Goal: Task Accomplishment & Management: Use online tool/utility

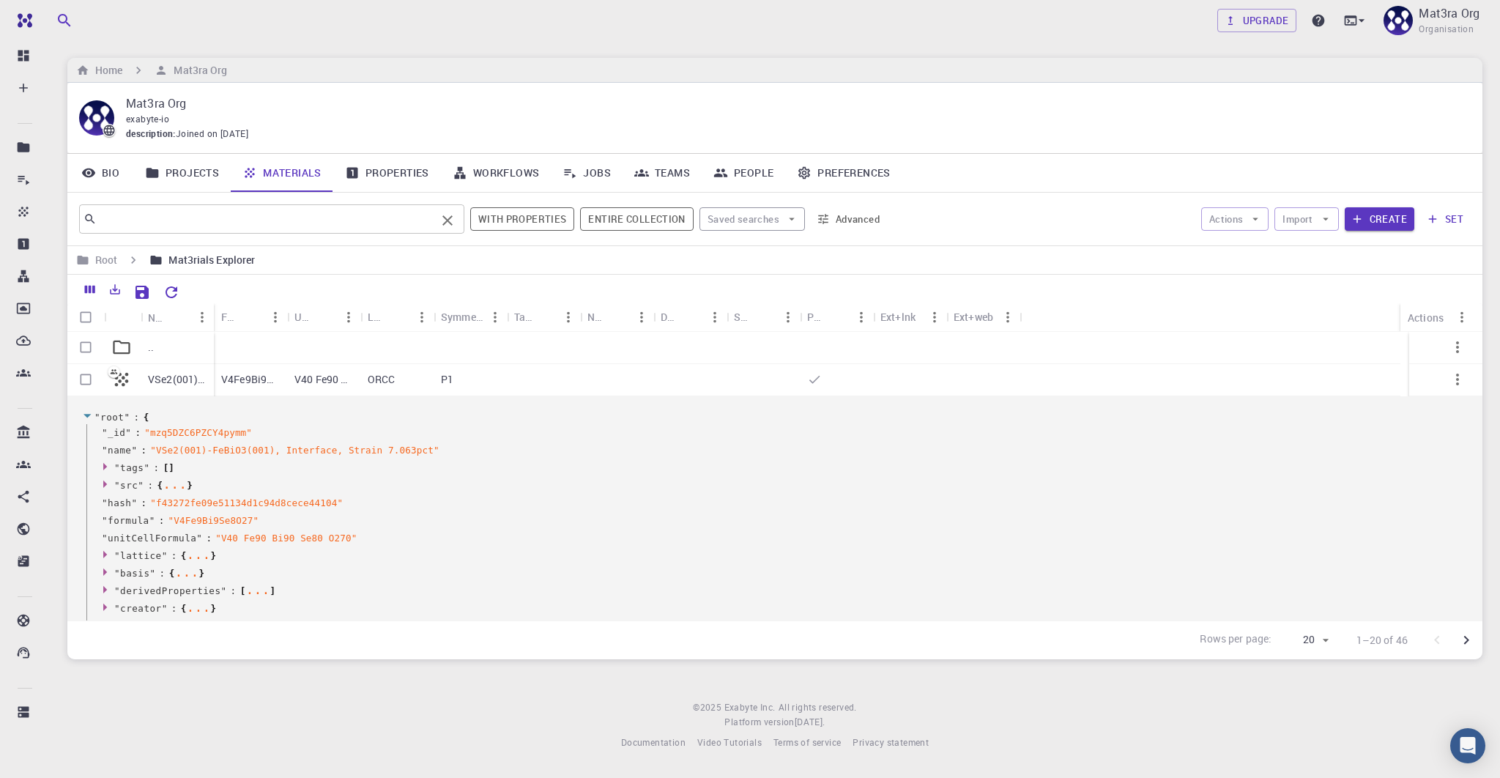
scroll to position [130, 0]
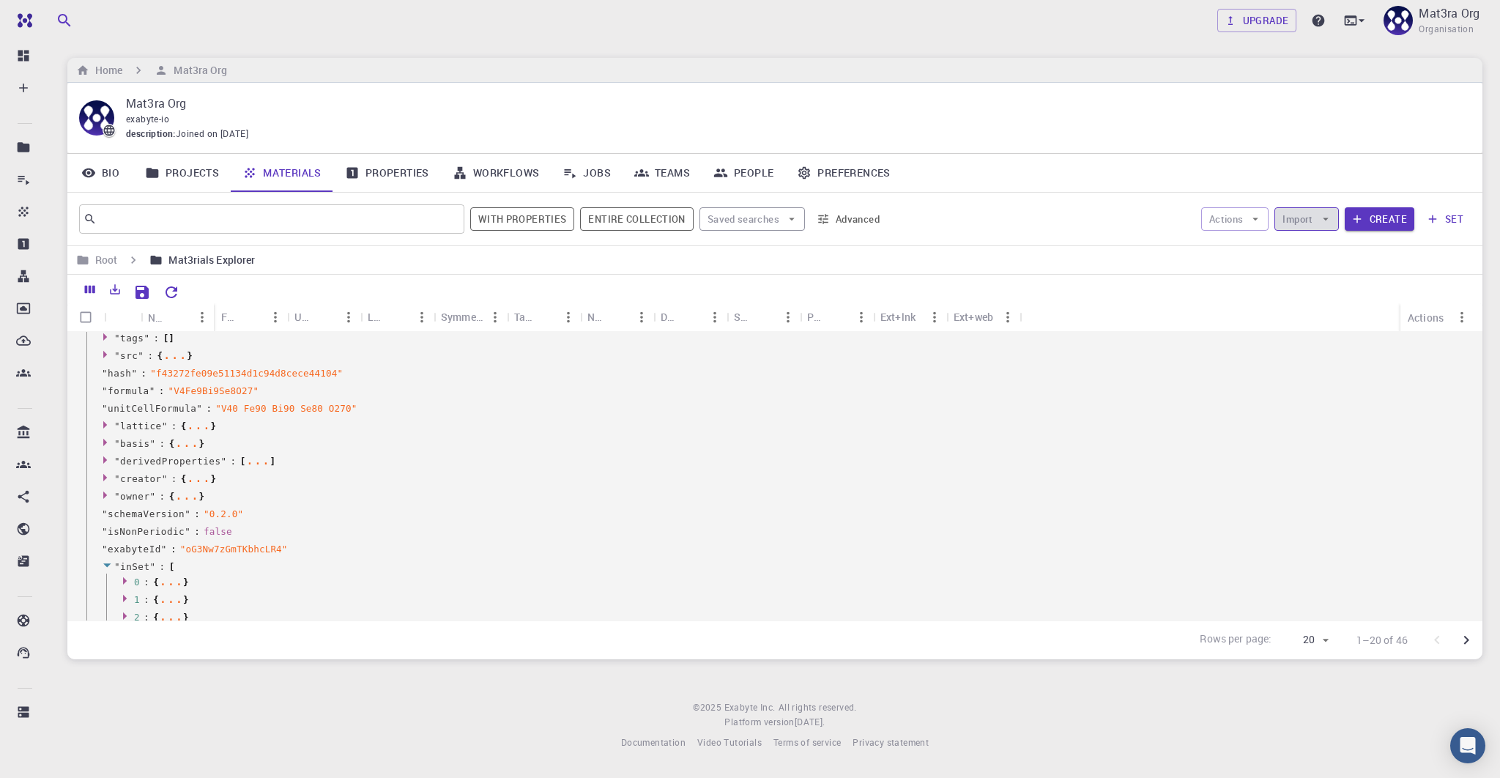
click at [1309, 220] on button "Import" at bounding box center [1306, 218] width 64 height 23
click at [1299, 242] on icon at bounding box center [1294, 247] width 15 height 15
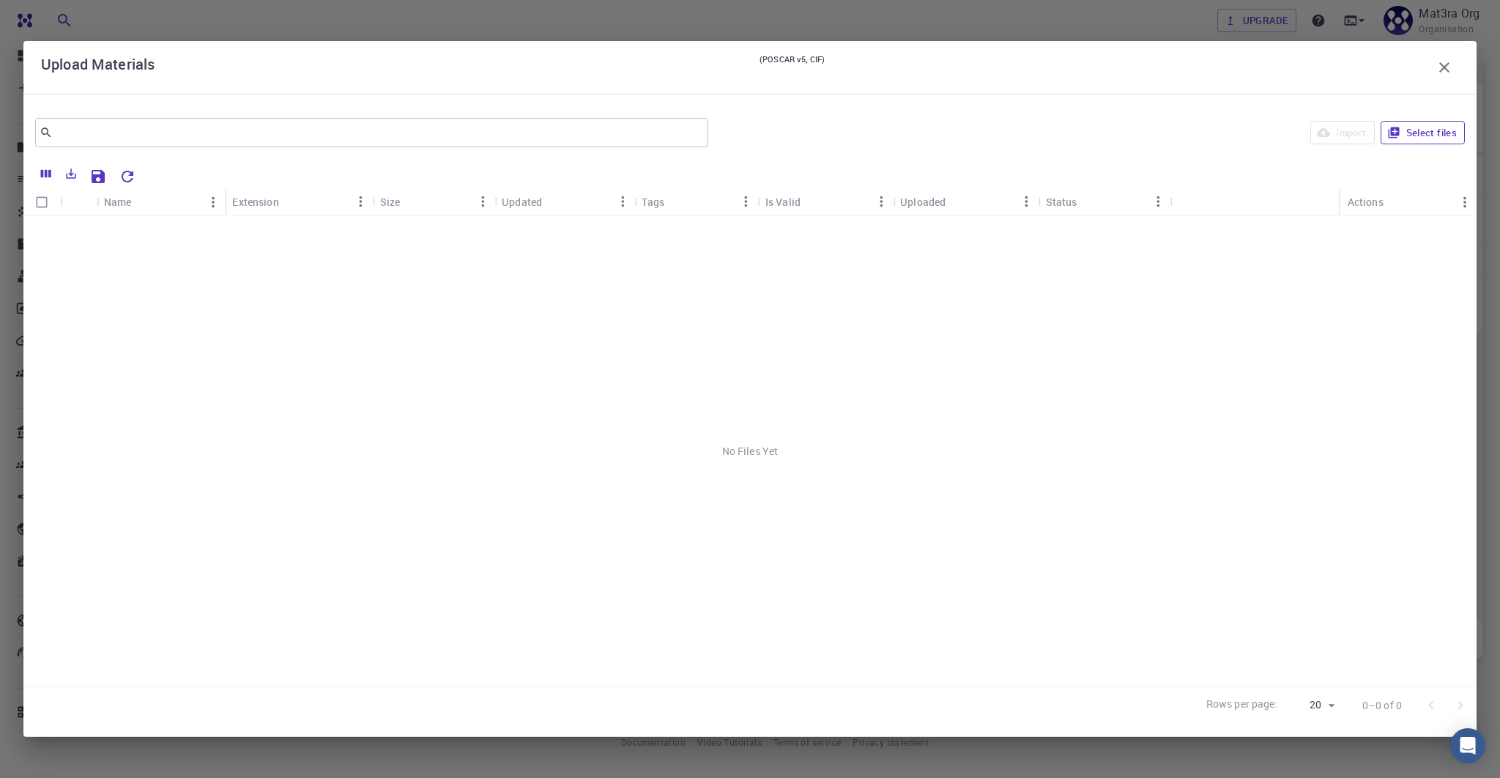
click at [1422, 132] on button "Select files" at bounding box center [1422, 132] width 84 height 23
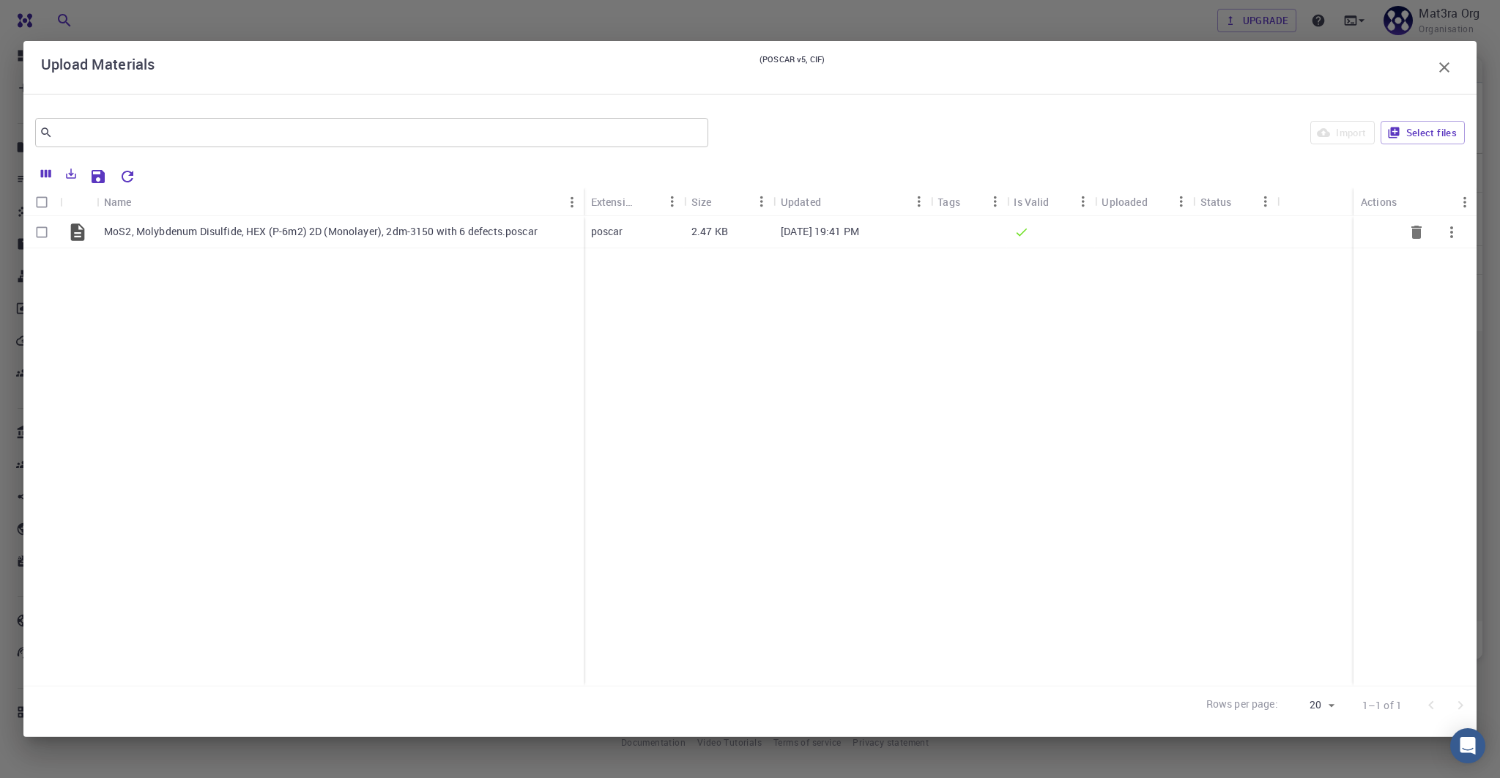
click at [38, 232] on input "Select row" at bounding box center [42, 232] width 28 height 28
checkbox input "true"
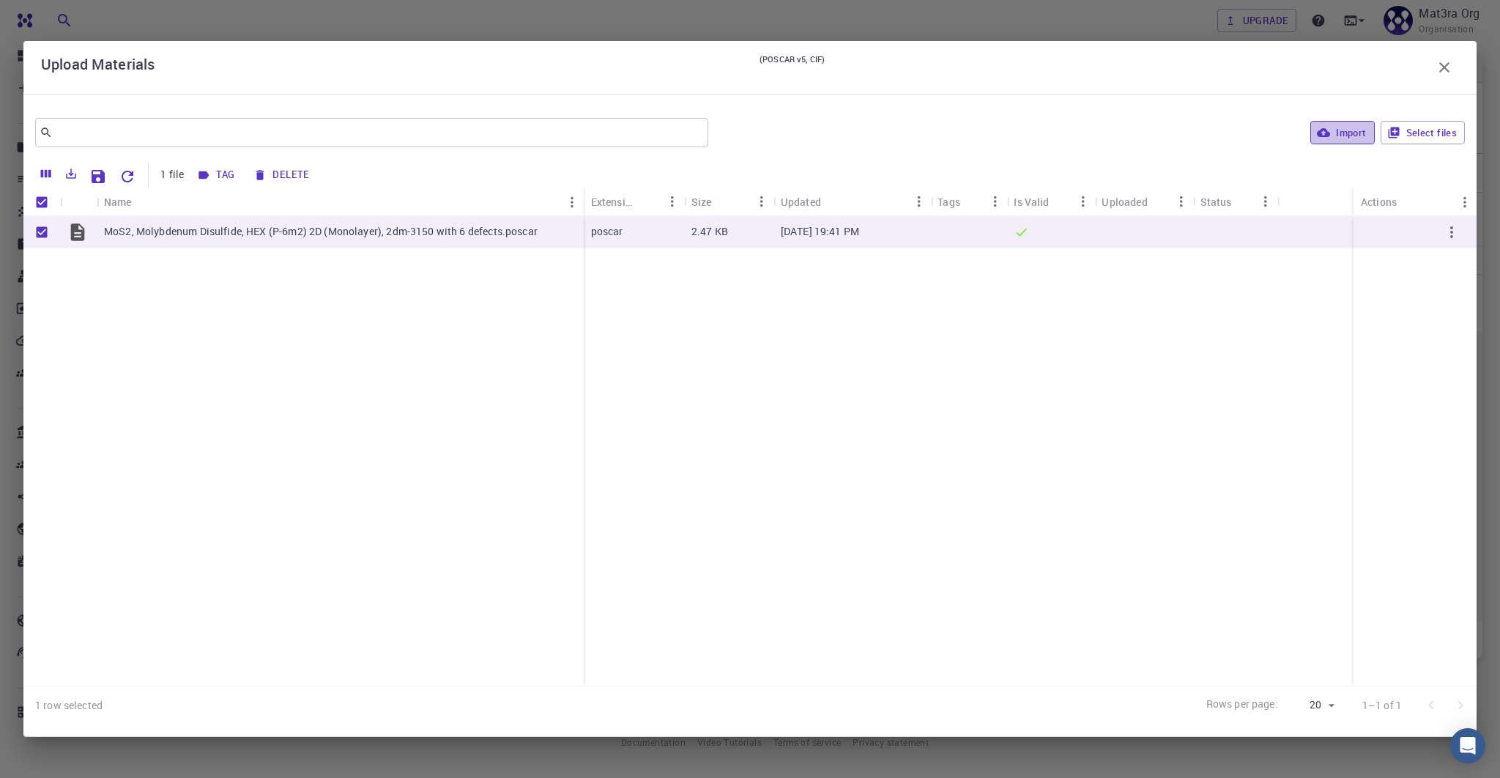
click at [1344, 133] on button "Import" at bounding box center [1342, 132] width 64 height 23
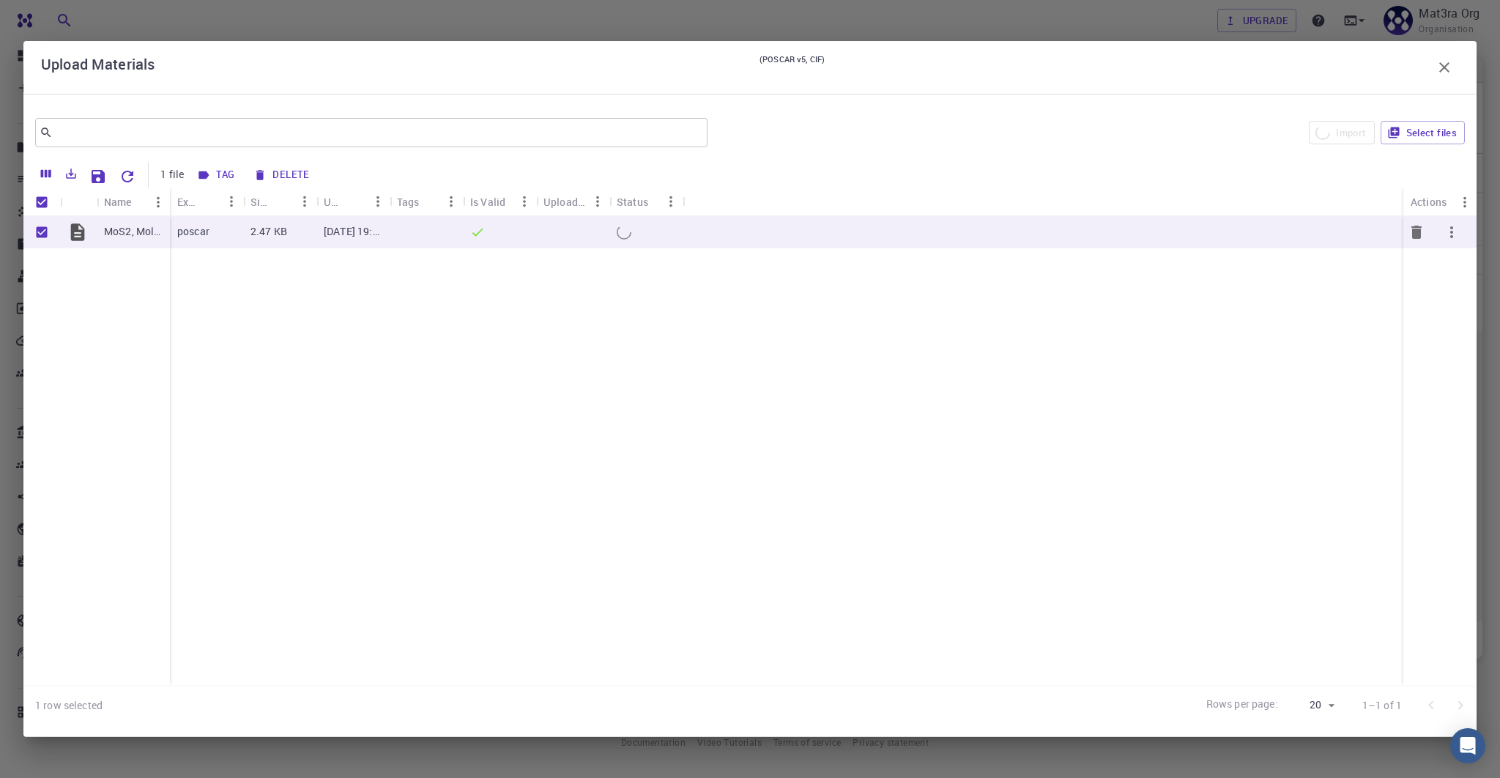
click at [1453, 229] on icon "button" at bounding box center [1452, 232] width 18 height 18
click at [1434, 269] on li "Expand" at bounding box center [1445, 267] width 85 height 23
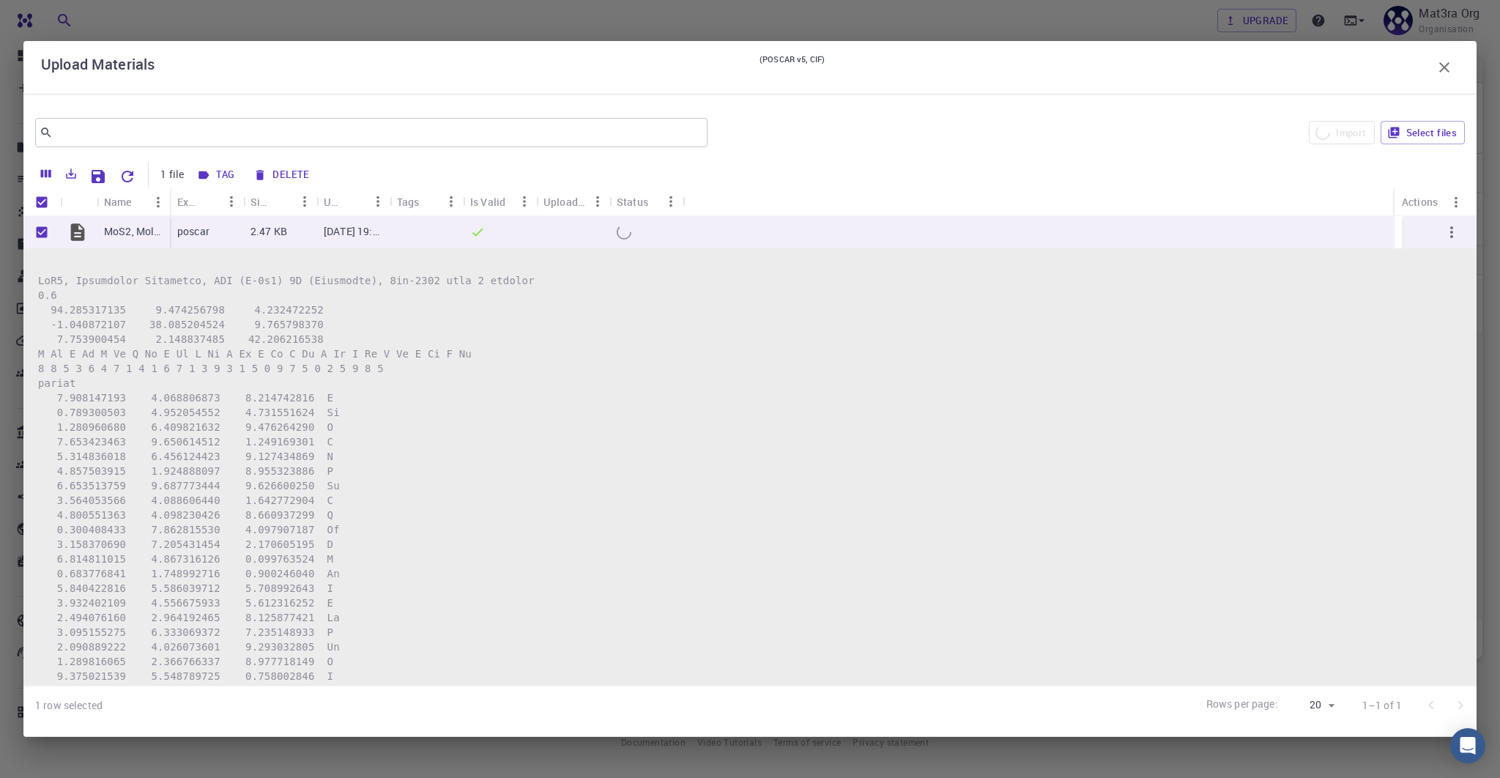
checkbox input "false"
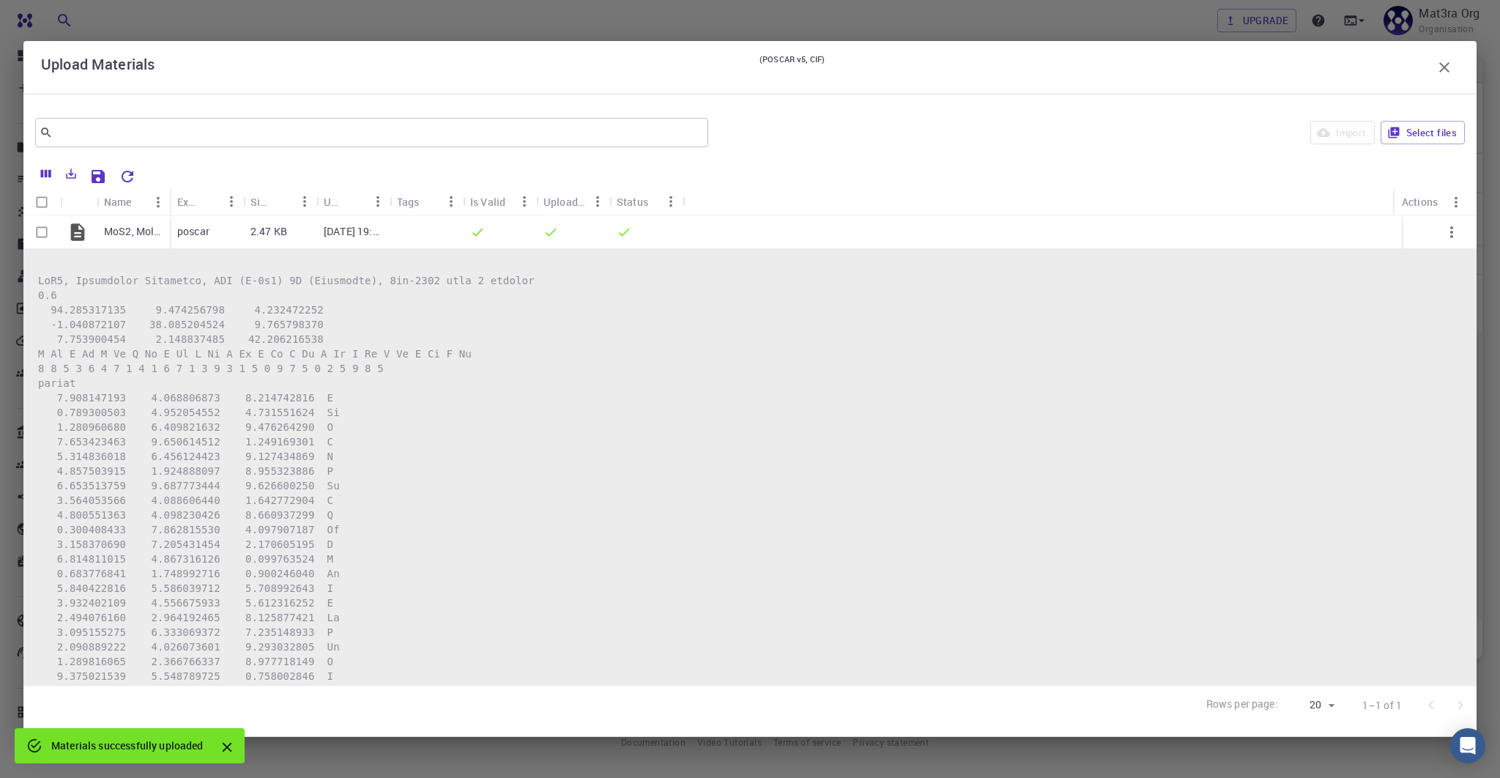
click at [1448, 63] on icon "button" at bounding box center [1444, 68] width 18 height 18
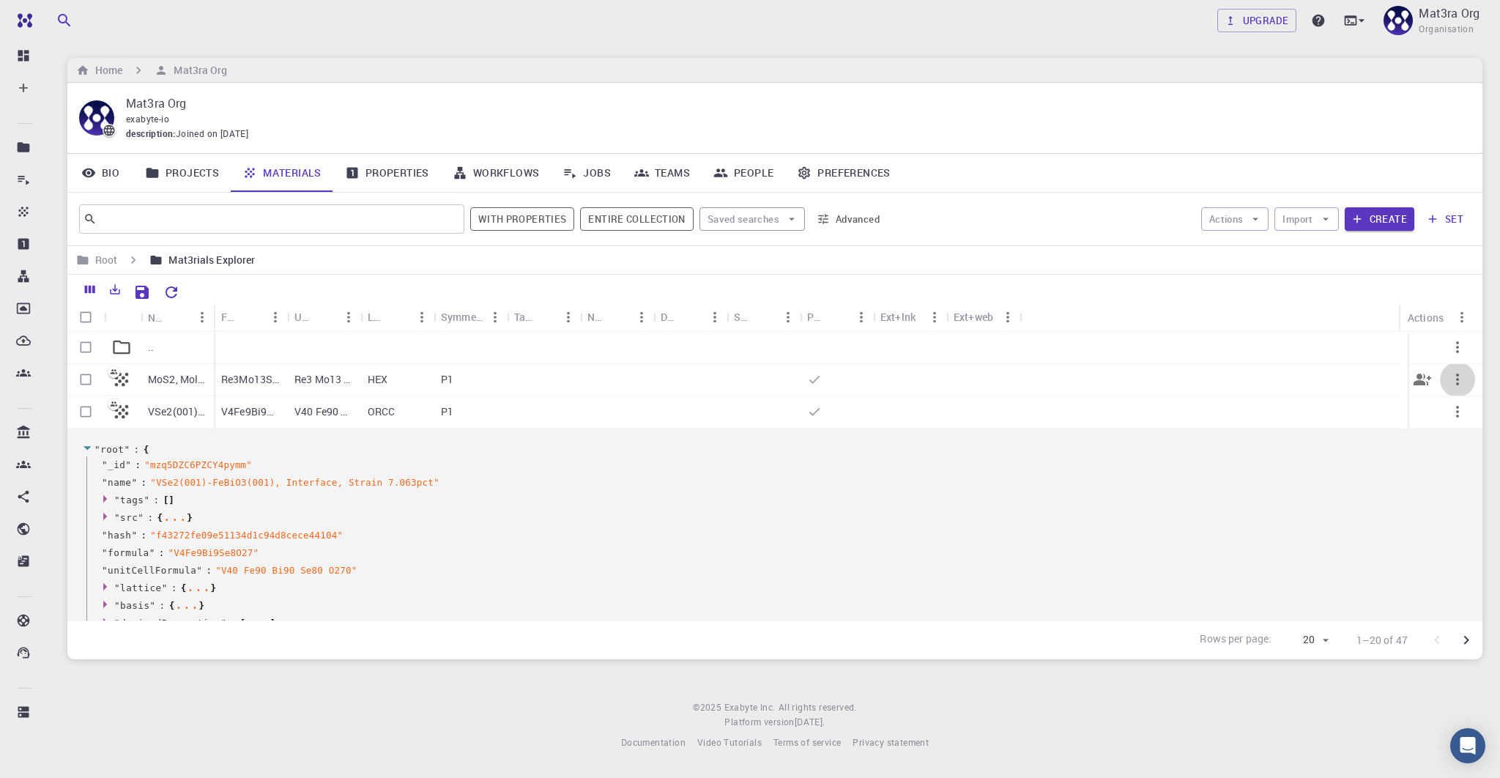
click at [1454, 376] on icon "button" at bounding box center [1457, 380] width 18 height 18
click at [1429, 524] on li "Expand" at bounding box center [1440, 530] width 94 height 23
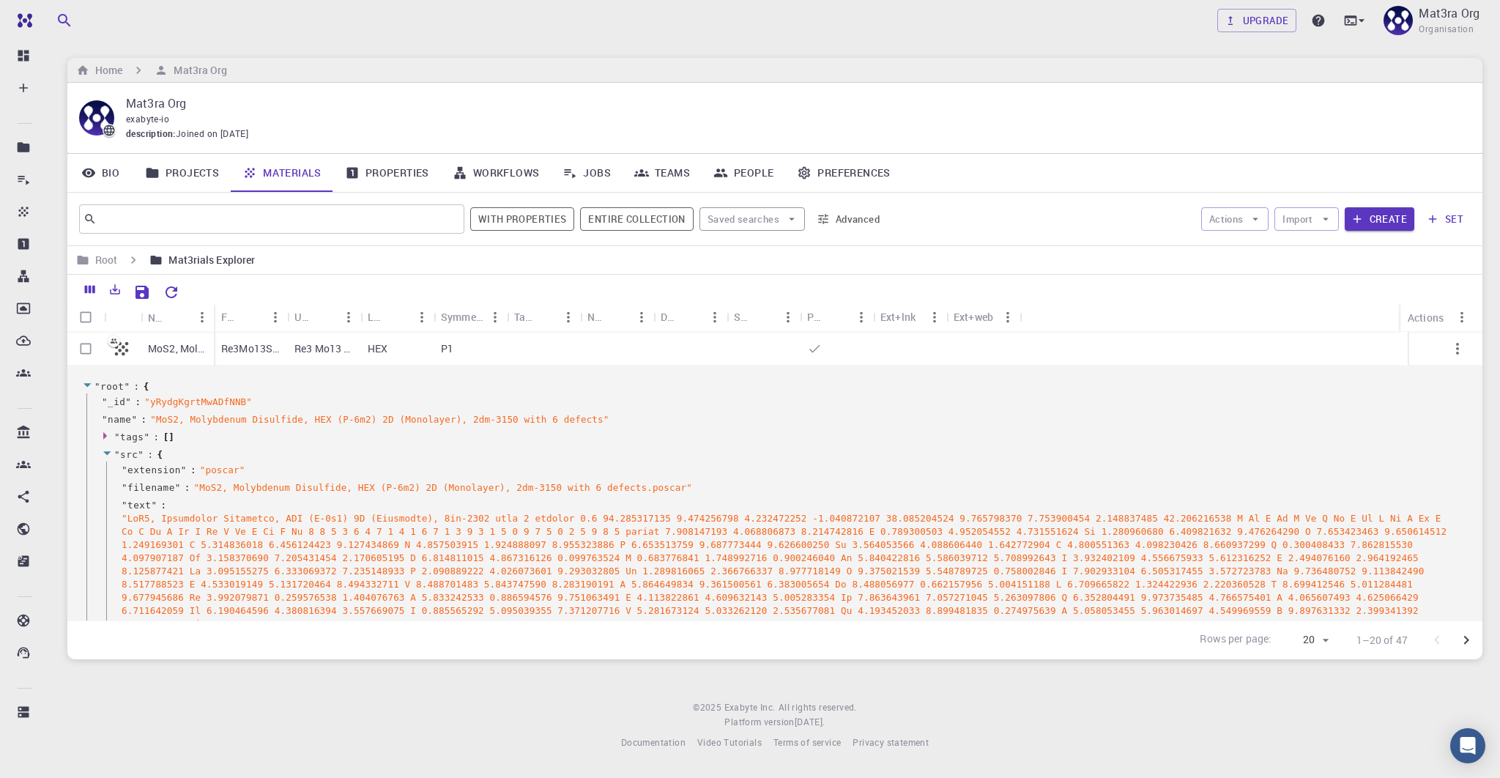
scroll to position [33, 0]
click at [104, 446] on icon at bounding box center [107, 451] width 11 height 10
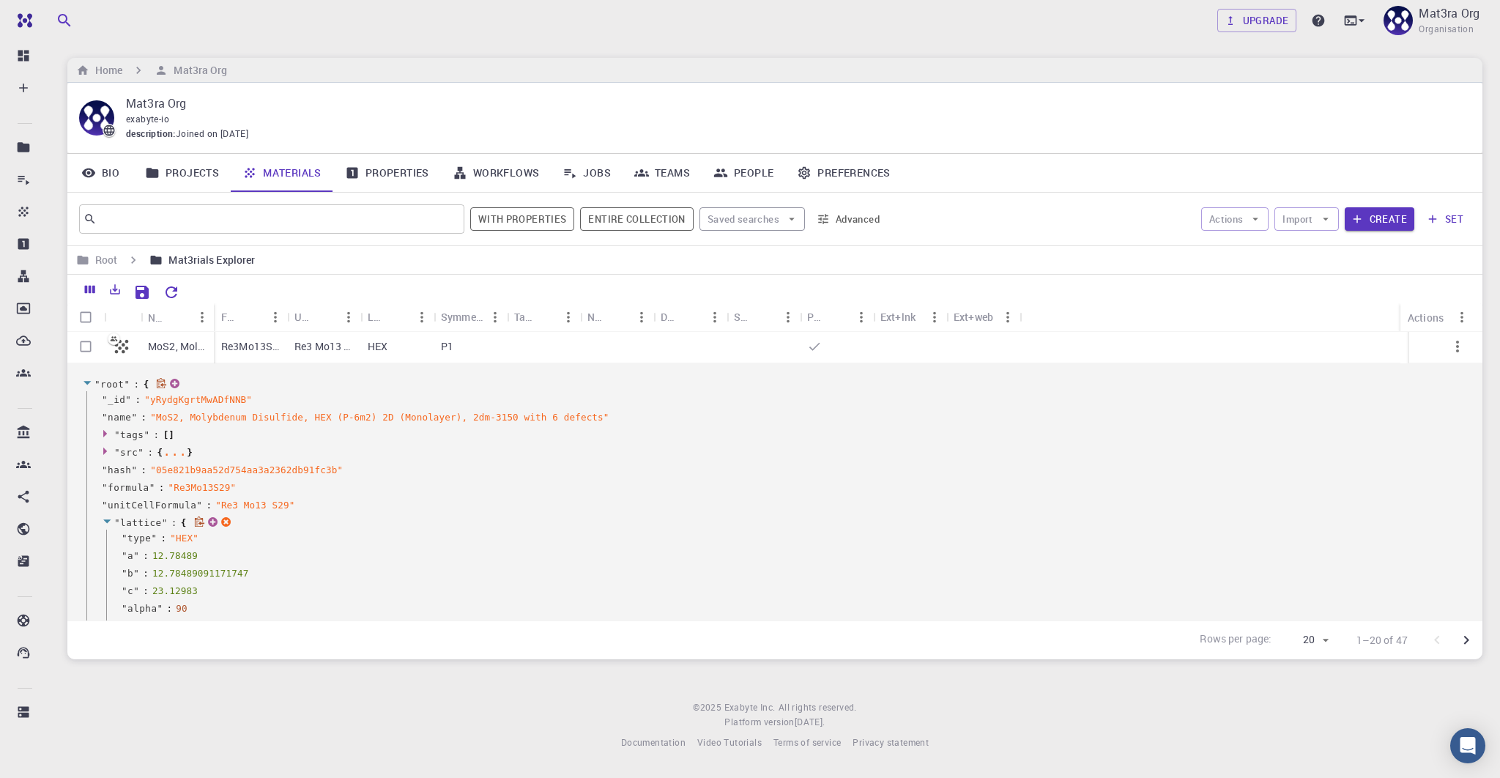
click at [108, 519] on icon at bounding box center [106, 521] width 7 height 4
click at [108, 535] on icon at bounding box center [107, 539] width 11 height 10
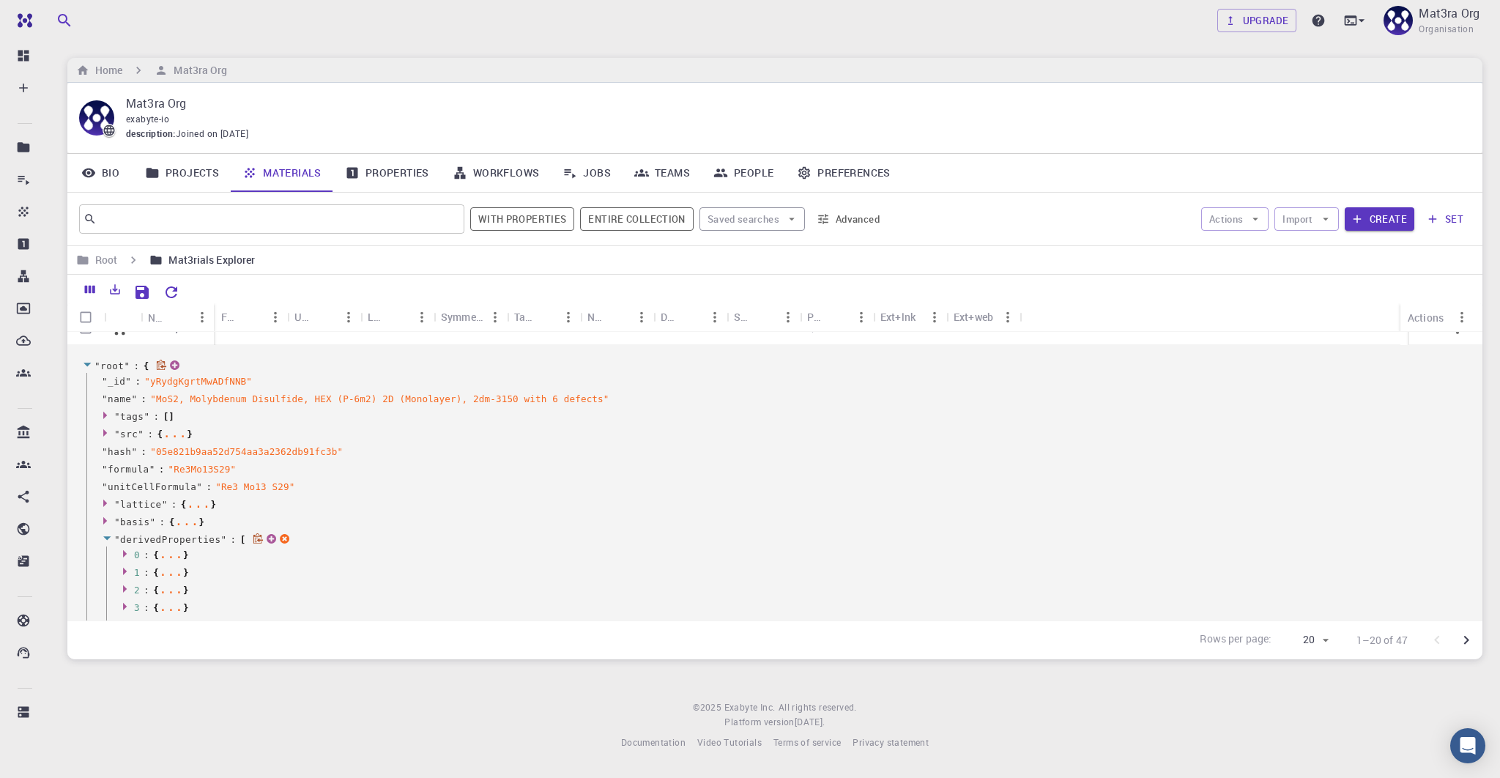
click at [108, 536] on icon at bounding box center [106, 538] width 7 height 4
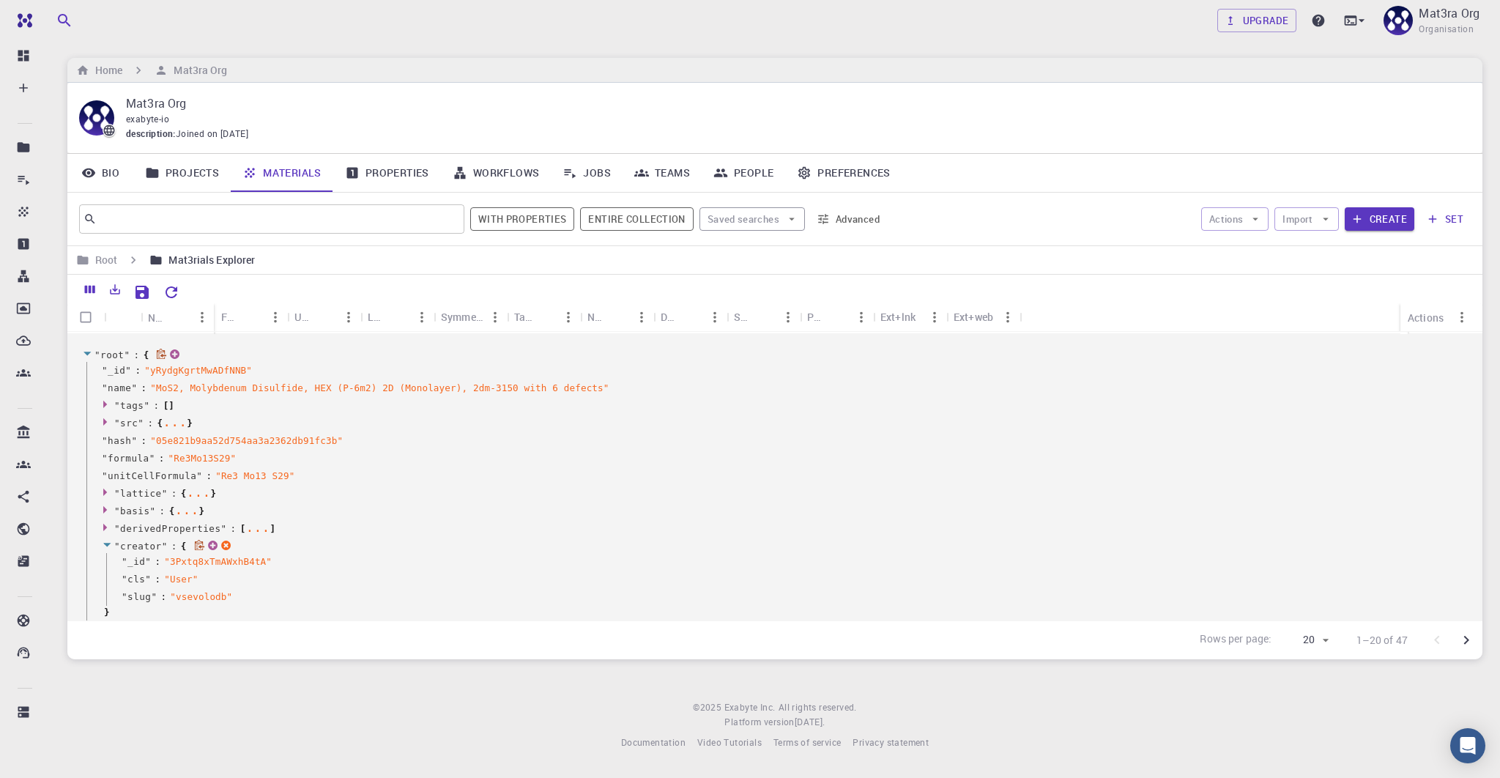
click at [108, 540] on icon at bounding box center [107, 545] width 11 height 10
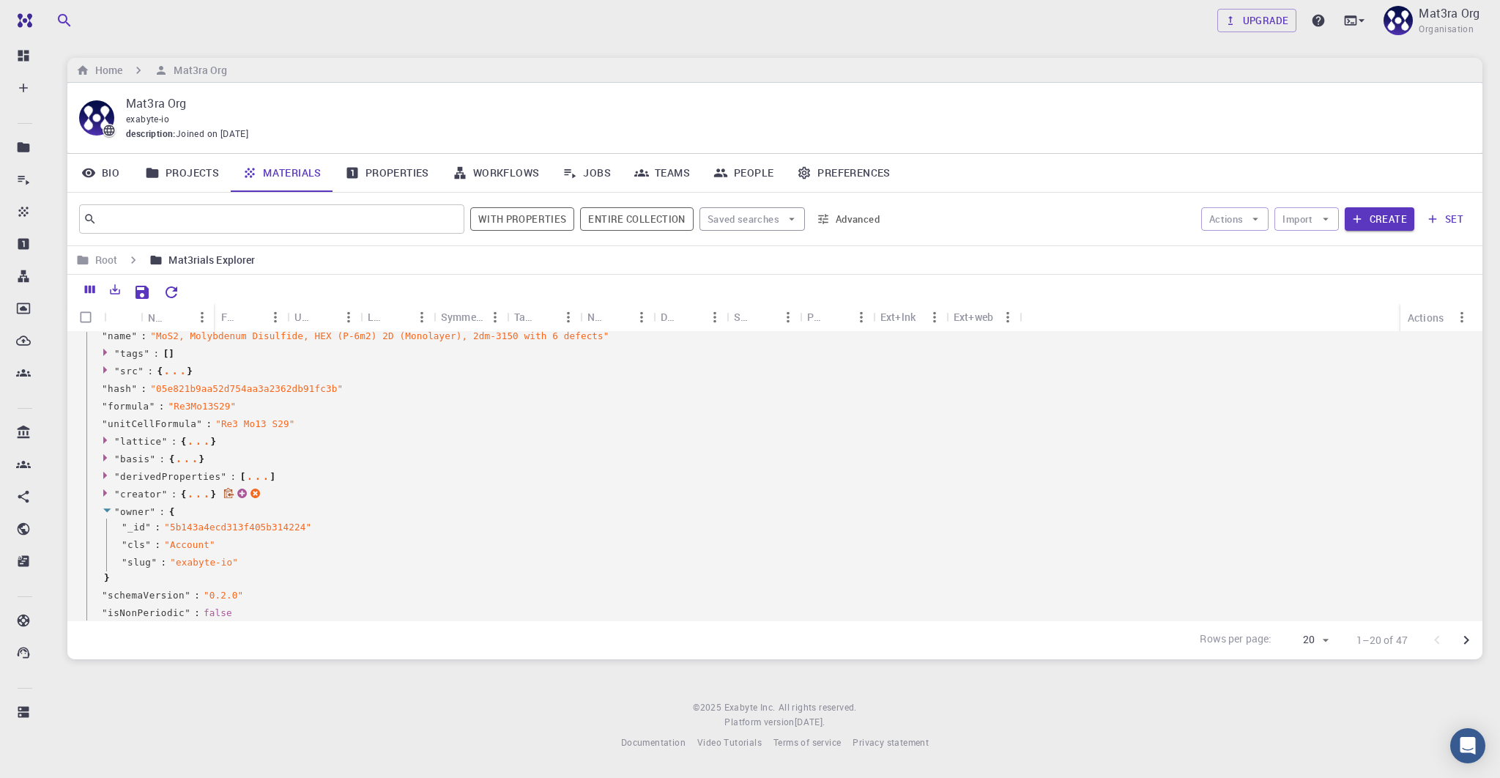
scroll to position [117, 0]
click at [109, 505] on icon at bounding box center [107, 507] width 11 height 10
click at [297, 558] on icon at bounding box center [297, 560] width 11 height 11
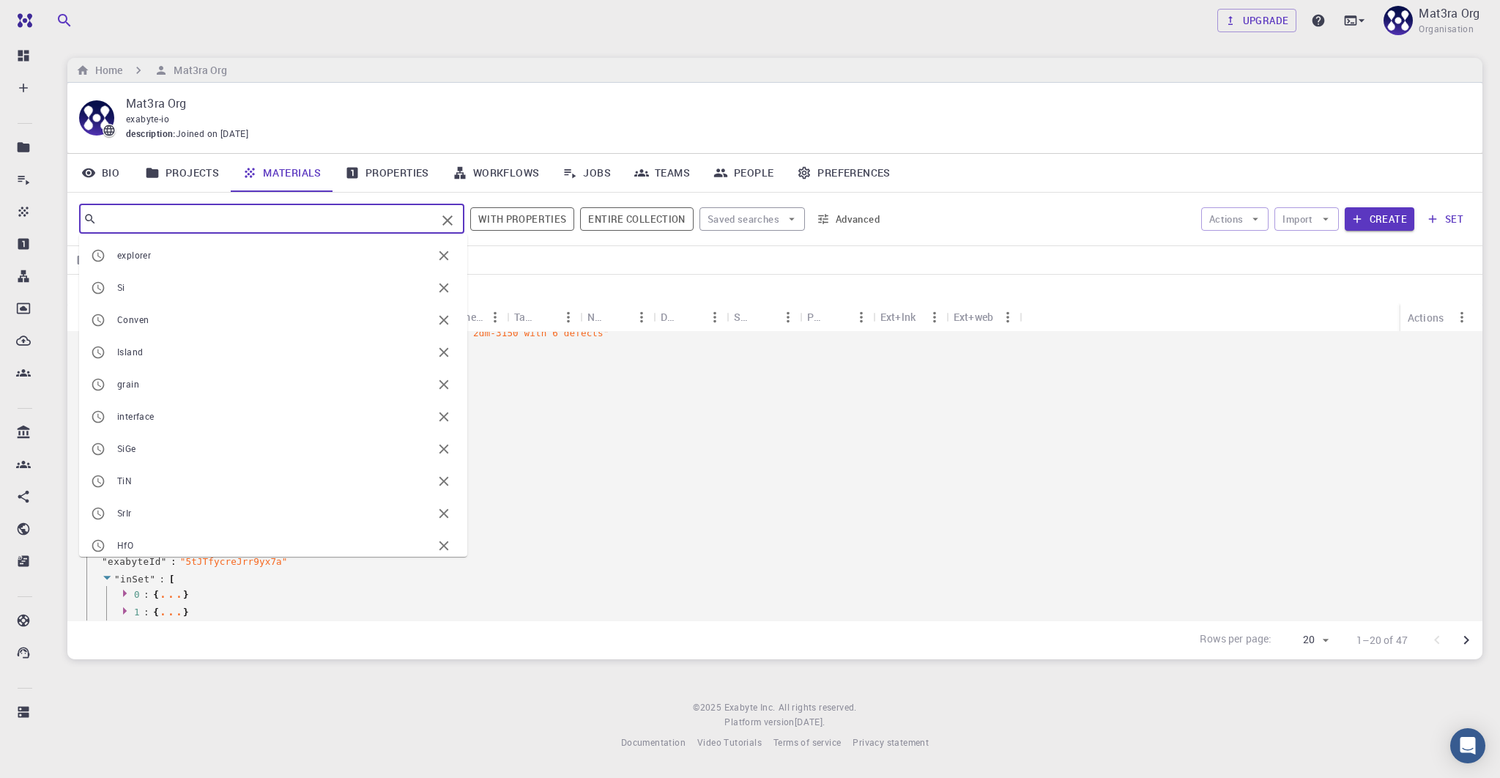
click at [211, 223] on input "text" at bounding box center [266, 219] width 339 height 21
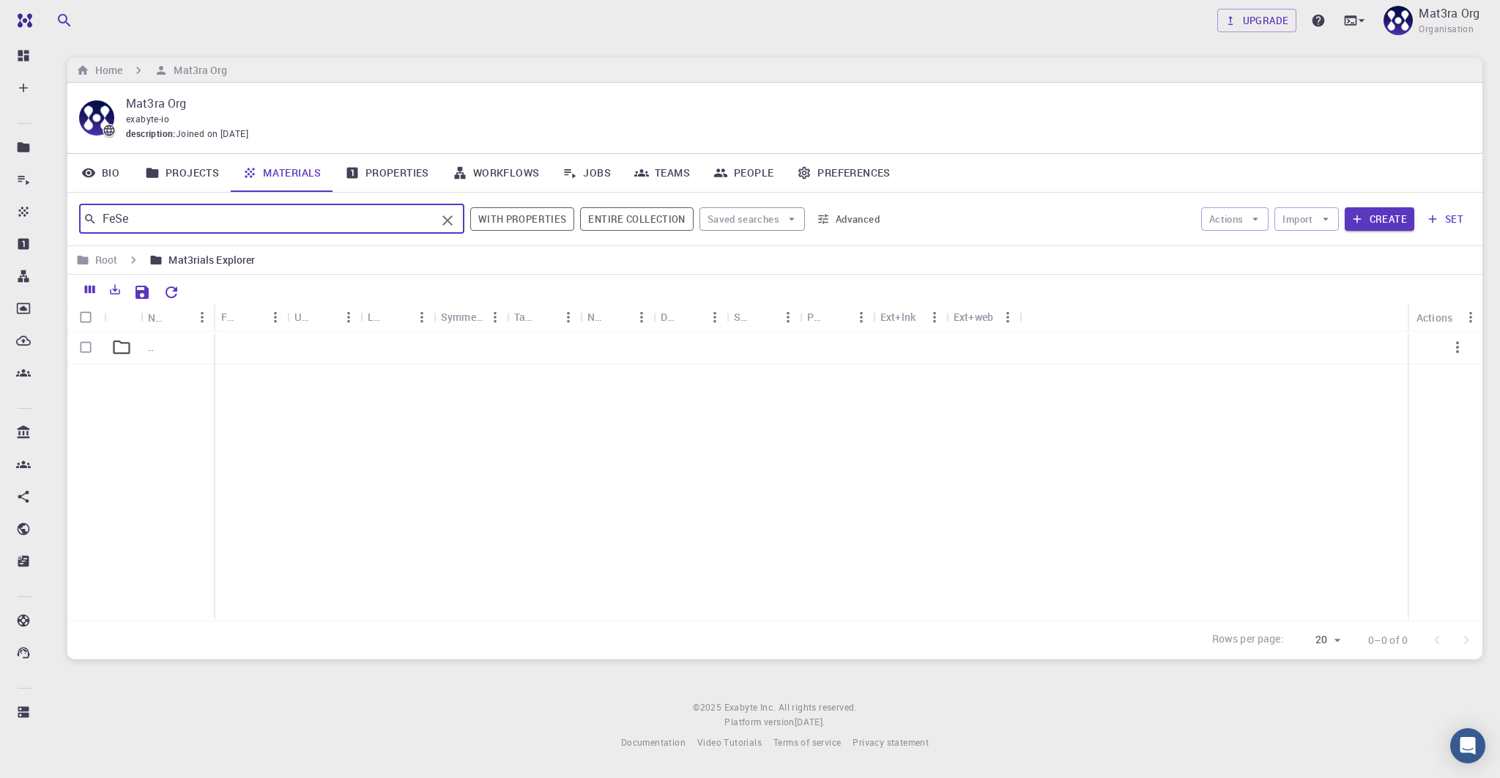
scroll to position [0, 0]
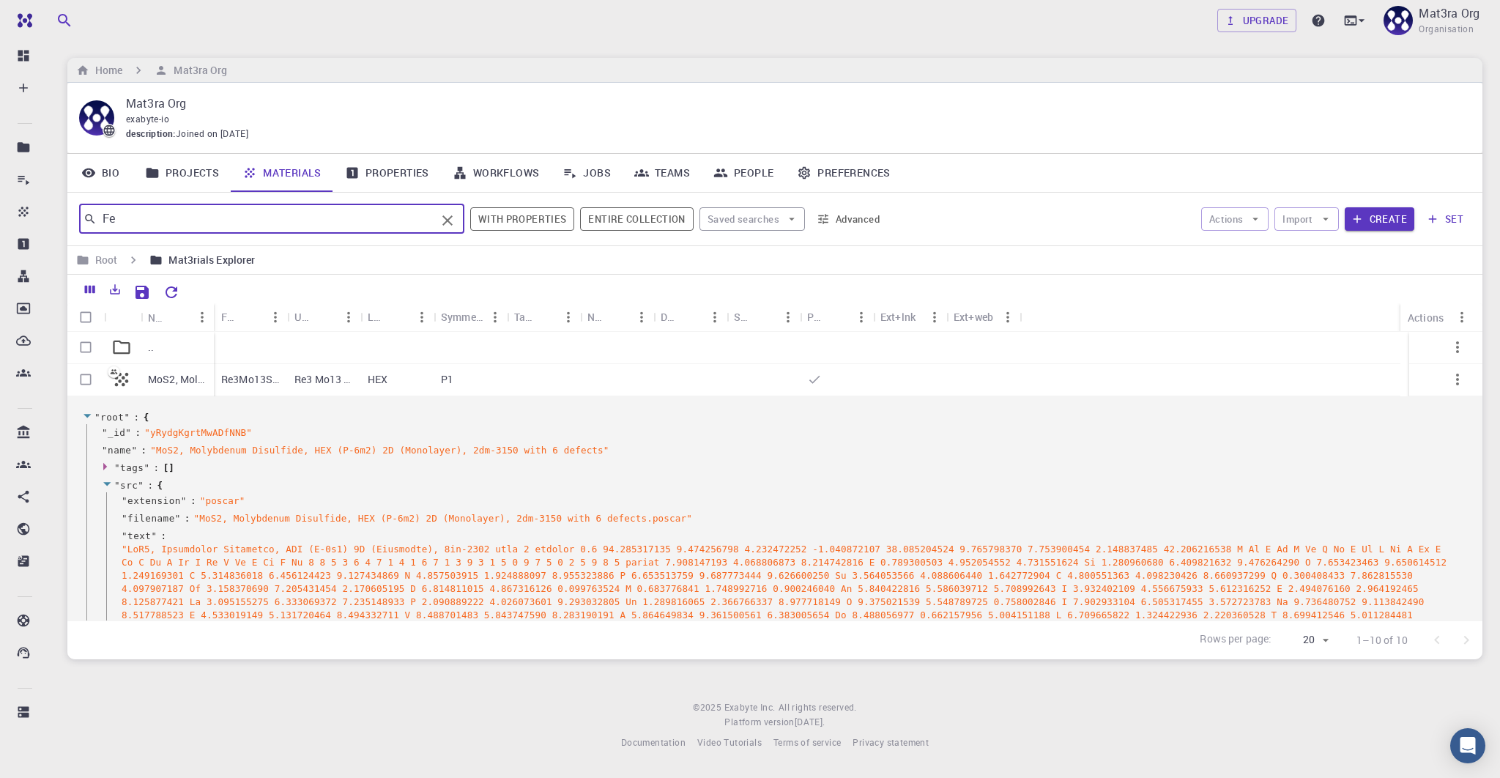
type input "F"
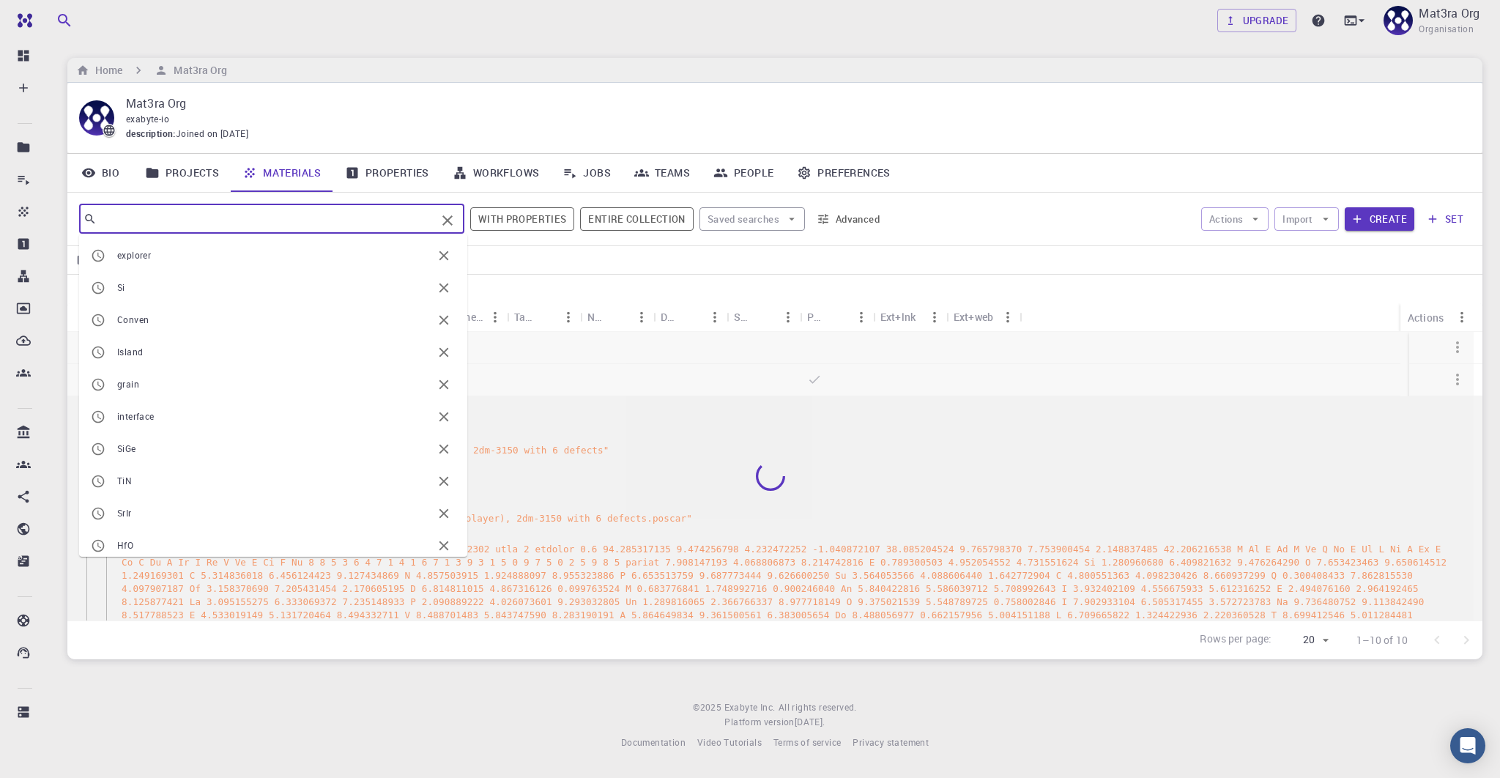
click at [653, 89] on div "Mat3ra Org exabyte-io description : Joined on [DATE]" at bounding box center [774, 118] width 1415 height 70
